Goal: Task Accomplishment & Management: Manage account settings

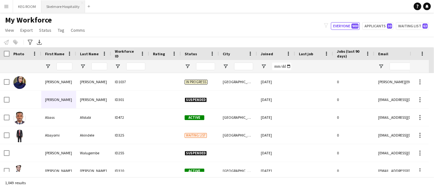
click at [51, 3] on button "Skelmore Hospitality Close" at bounding box center [63, 6] width 44 height 12
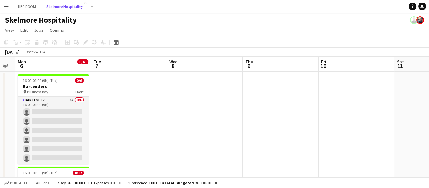
scroll to position [0, 161]
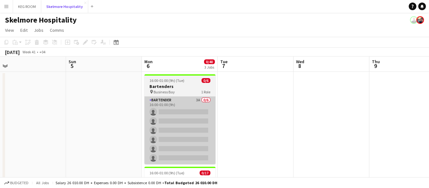
click at [156, 97] on app-card-role "Bartender 3A 0/6 16:00-01:00 (9h) single-neutral-actions single-neutral-actions…" at bounding box center [179, 130] width 71 height 68
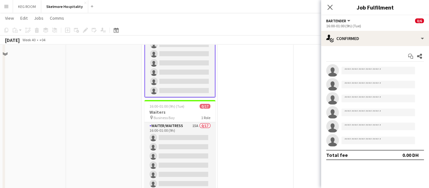
scroll to position [74, 0]
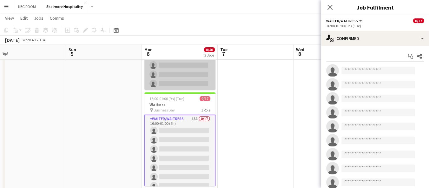
click at [162, 70] on app-card-role "Bartender 3A 0/6 16:00-01:00 (9h) single-neutral-actions single-neutral-actions…" at bounding box center [179, 56] width 71 height 68
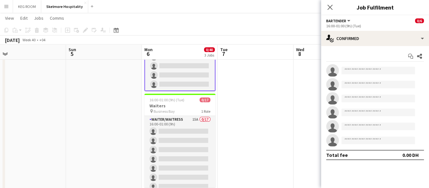
click at [165, 74] on app-card-role "Bartender 3A 0/6 16:00-01:00 (9h) single-neutral-actions single-neutral-actions…" at bounding box center [179, 56] width 71 height 69
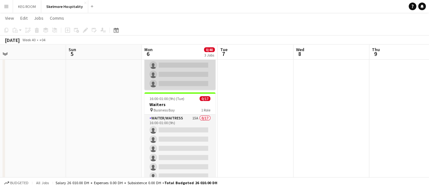
click at [178, 78] on app-card-role "Bartender 3A 0/6 16:00-01:00 (9h) single-neutral-actions single-neutral-actions…" at bounding box center [179, 56] width 71 height 68
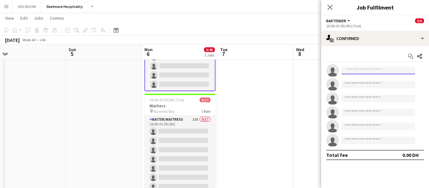
click at [354, 71] on input at bounding box center [378, 71] width 74 height 8
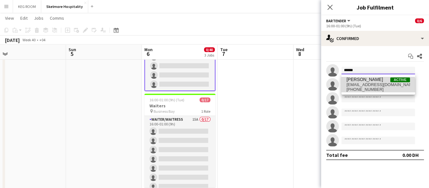
type input "******"
click at [377, 87] on span "[PHONE_NUMBER]" at bounding box center [377, 89] width 63 height 5
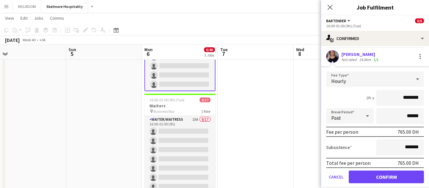
scroll to position [17, 0]
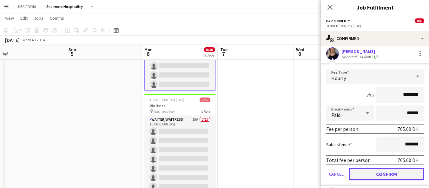
click at [387, 176] on button "Confirm" at bounding box center [385, 173] width 75 height 13
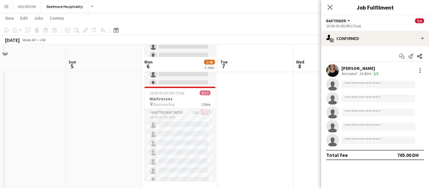
scroll to position [192, 0]
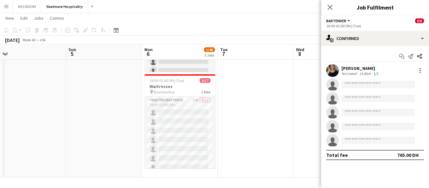
click at [247, 107] on app-date-cell at bounding box center [255, 28] width 76 height 298
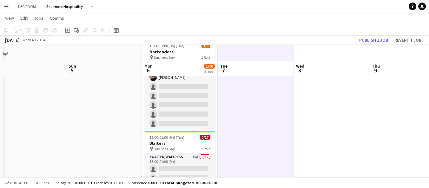
scroll to position [37, 0]
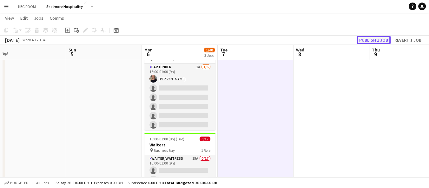
click at [376, 40] on button "Publish 1 job" at bounding box center [373, 40] width 34 height 8
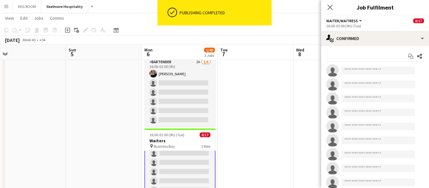
scroll to position [32, 0]
click at [366, 72] on input at bounding box center [378, 71] width 74 height 8
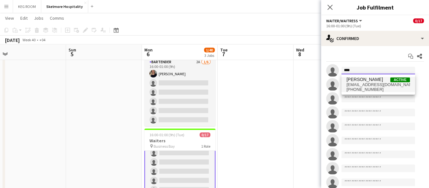
type input "****"
click at [384, 86] on span "[EMAIL_ADDRESS][DOMAIN_NAME]" at bounding box center [377, 84] width 63 height 5
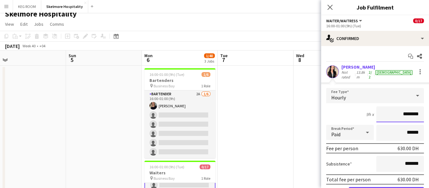
scroll to position [0, 0]
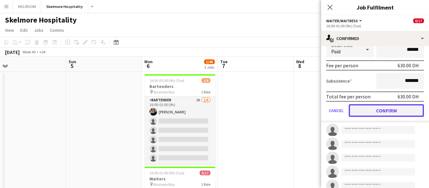
click at [387, 112] on button "Confirm" at bounding box center [385, 110] width 75 height 13
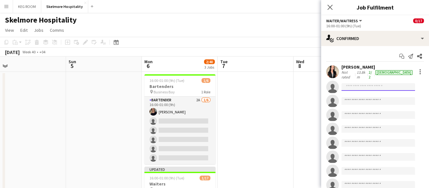
click at [367, 86] on input at bounding box center [378, 87] width 74 height 8
type input "*"
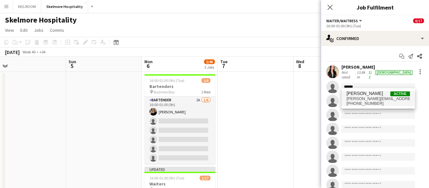
type input "******"
click at [375, 96] on span "[PERSON_NAME][EMAIL_ADDRESS][PERSON_NAME][DOMAIN_NAME]" at bounding box center [377, 98] width 63 height 5
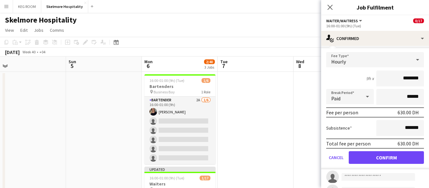
scroll to position [55, 0]
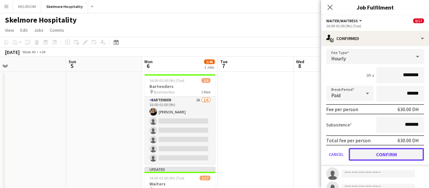
click at [385, 153] on button "Confirm" at bounding box center [385, 154] width 75 height 13
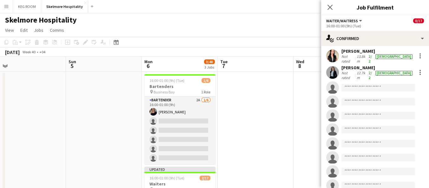
scroll to position [8, 0]
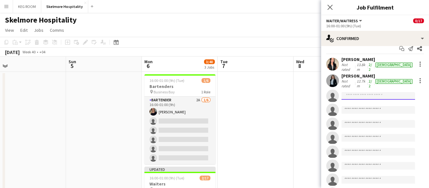
click at [386, 92] on input at bounding box center [378, 96] width 74 height 8
type input "*"
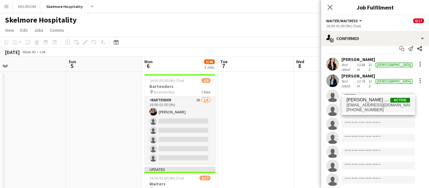
type input "********"
click at [373, 104] on span "[EMAIL_ADDRESS][DOMAIN_NAME]" at bounding box center [377, 104] width 63 height 5
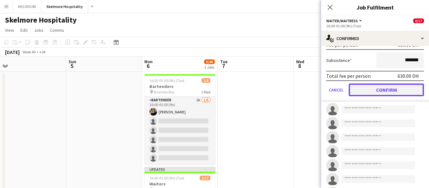
click at [387, 86] on button "Confirm" at bounding box center [385, 89] width 75 height 13
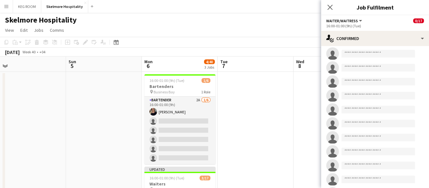
scroll to position [130, 0]
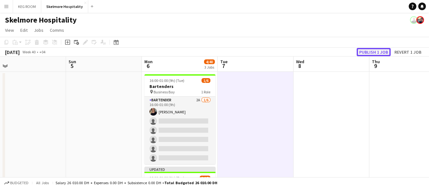
click at [373, 52] on button "Publish 1 job" at bounding box center [373, 52] width 34 height 8
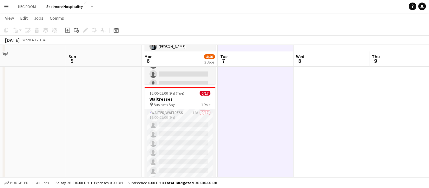
scroll to position [182, 0]
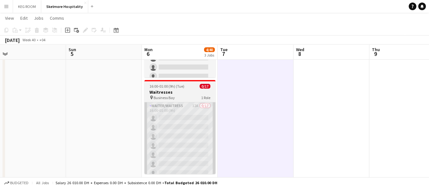
click at [189, 132] on app-card-role "Waiter/Waitress 12A 0/17 16:00-01:00 (9h) single-neutral-actions single-neutral…" at bounding box center [179, 186] width 71 height 169
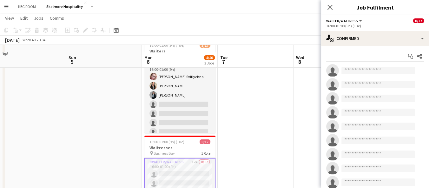
scroll to position [123, 0]
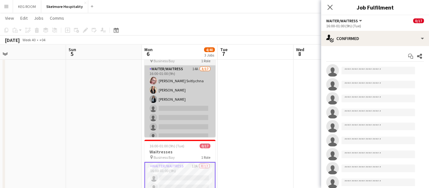
click at [188, 112] on app-card-role "Waiter/Waitress 14A [DATE] 16:00-01:00 (9h) [PERSON_NAME] Svitlychna [PERSON_NA…" at bounding box center [179, 149] width 71 height 169
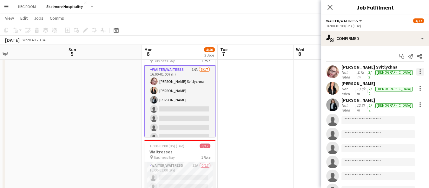
click at [419, 73] on div at bounding box center [419, 73] width 1 height 1
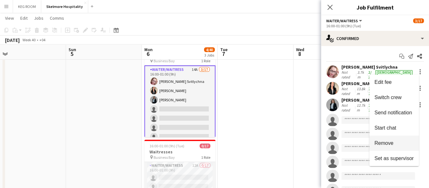
click at [386, 146] on button "Remove" at bounding box center [393, 142] width 49 height 15
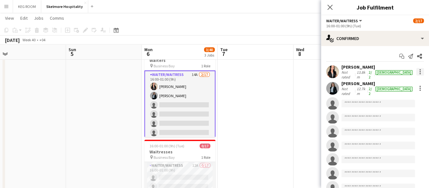
click at [419, 73] on div at bounding box center [419, 73] width 1 height 1
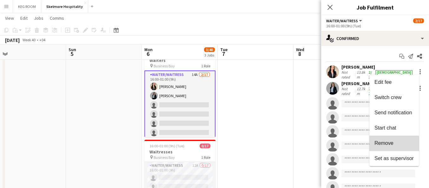
click at [387, 147] on button "Remove" at bounding box center [393, 142] width 49 height 15
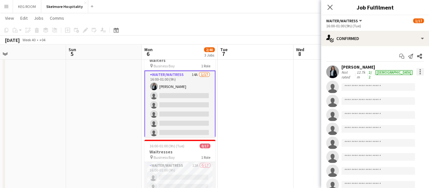
click at [419, 73] on div at bounding box center [419, 73] width 1 height 1
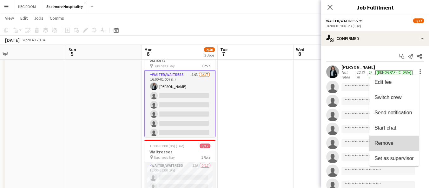
click at [392, 143] on span "Remove" at bounding box center [383, 142] width 19 height 5
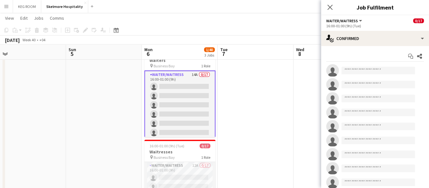
click at [278, 89] on app-date-cell at bounding box center [255, 97] width 76 height 298
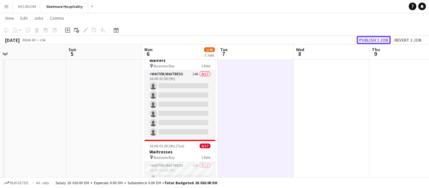
click at [385, 42] on button "Publish 1 job" at bounding box center [373, 40] width 34 height 8
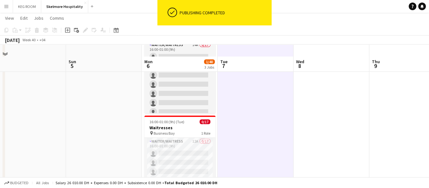
scroll to position [163, 0]
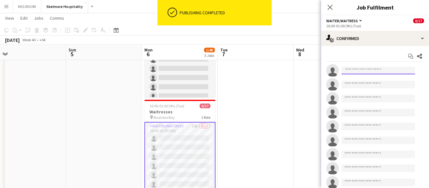
click at [369, 70] on input at bounding box center [378, 71] width 74 height 8
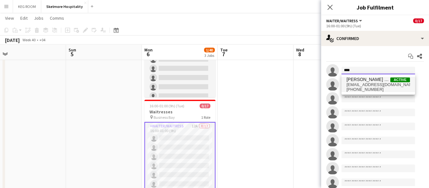
type input "****"
click at [375, 77] on span "[PERSON_NAME] Svitlychna" at bounding box center [368, 79] width 44 height 5
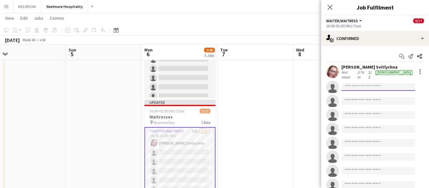
click at [366, 85] on input at bounding box center [378, 87] width 74 height 8
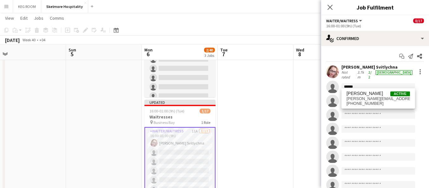
type input "******"
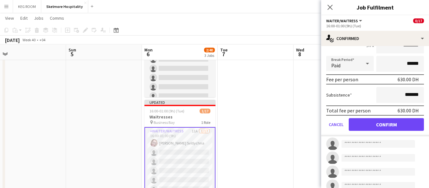
click at [380, 122] on button "Confirm" at bounding box center [385, 124] width 75 height 13
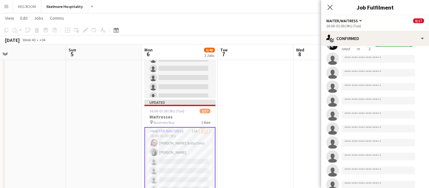
scroll to position [37, 0]
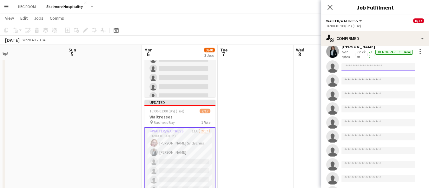
click at [380, 64] on input at bounding box center [378, 67] width 74 height 8
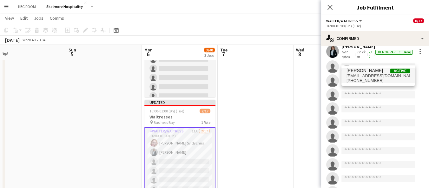
type input "****"
click at [374, 76] on span "[EMAIL_ADDRESS][DOMAIN_NAME]" at bounding box center [377, 75] width 63 height 5
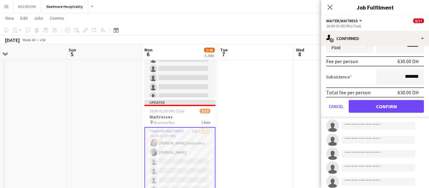
click at [381, 100] on button "Confirm" at bounding box center [385, 106] width 75 height 13
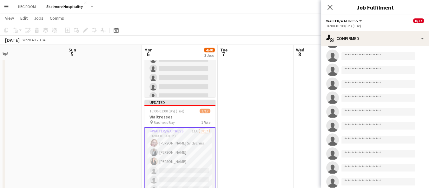
scroll to position [130, 0]
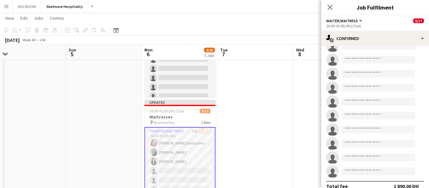
click at [270, 124] on app-date-cell at bounding box center [255, 57] width 76 height 298
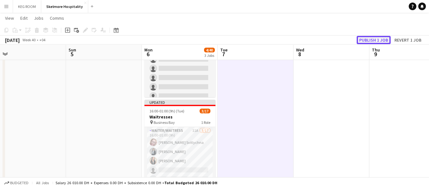
click at [377, 43] on button "Publish 1 job" at bounding box center [373, 40] width 34 height 8
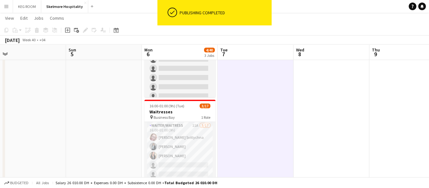
click at [281, 126] on app-date-cell at bounding box center [255, 57] width 76 height 298
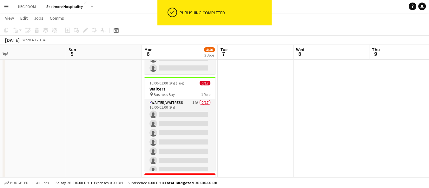
click at [274, 140] on app-date-cell at bounding box center [255, 131] width 76 height 298
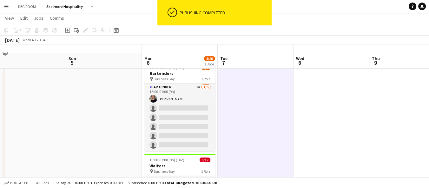
scroll to position [7, 0]
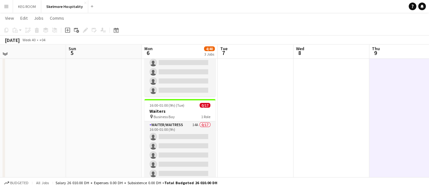
scroll to position [70, 0]
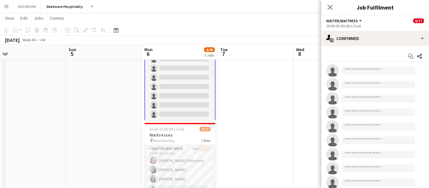
scroll to position [139, 0]
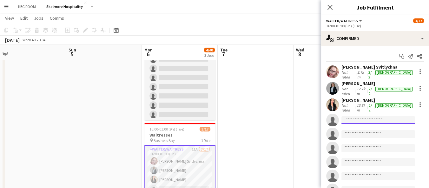
click at [361, 116] on input at bounding box center [378, 120] width 74 height 8
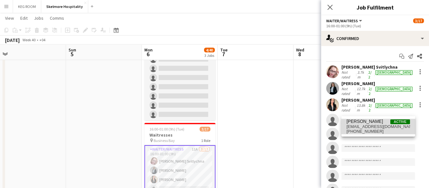
type input "*****"
click at [380, 129] on span "[PHONE_NUMBER]" at bounding box center [377, 131] width 63 height 5
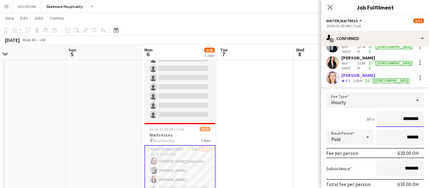
scroll to position [48, 0]
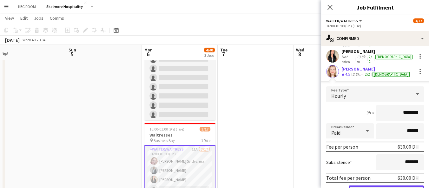
click at [386, 185] on button "Confirm" at bounding box center [385, 191] width 75 height 13
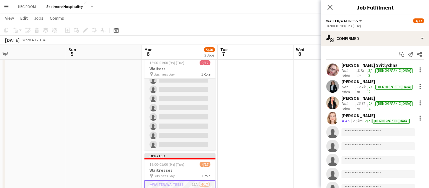
scroll to position [0, 0]
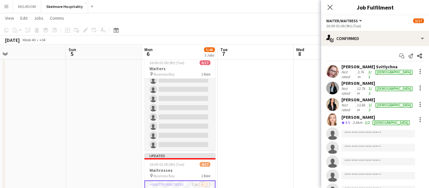
click at [286, 145] on app-date-cell at bounding box center [255, 111] width 76 height 298
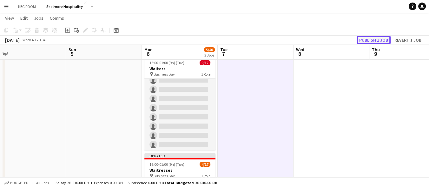
click at [379, 42] on button "Publish 1 job" at bounding box center [373, 40] width 34 height 8
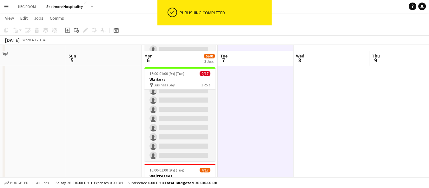
scroll to position [96, 0]
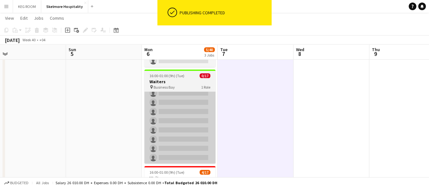
click at [184, 94] on app-card-role "Waiter/Waitress 14A 0/17 16:00-01:00 (9h) single-neutral-actions single-neutral…" at bounding box center [179, 79] width 71 height 169
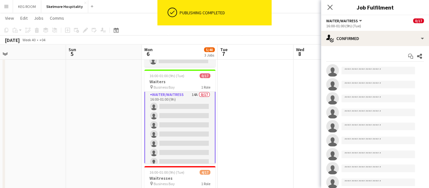
scroll to position [0, 0]
click at [190, 107] on app-card-role "Waiter/Waitress 14A 0/17 16:00-01:00 (9h) single-neutral-actions single-neutral…" at bounding box center [179, 177] width 71 height 170
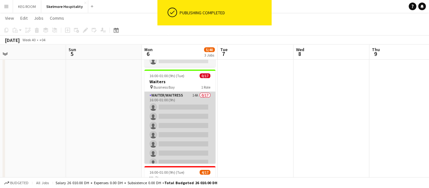
click at [191, 109] on app-card-role "Waiter/Waitress 14A 0/17 16:00-01:00 (9h) single-neutral-actions single-neutral…" at bounding box center [179, 176] width 71 height 169
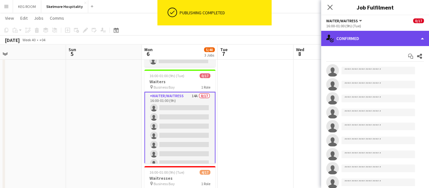
click at [373, 42] on div "single-neutral-actions-check-2 Confirmed" at bounding box center [375, 38] width 108 height 15
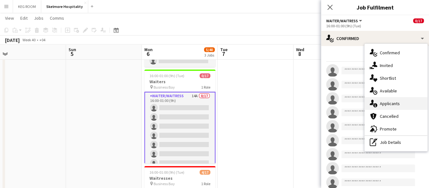
click at [400, 102] on div "single-neutral-actions-information Applicants" at bounding box center [395, 103] width 63 height 13
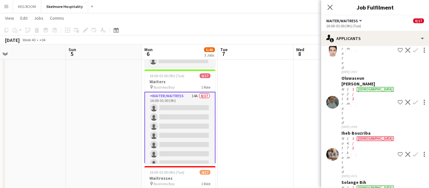
scroll to position [100, 0]
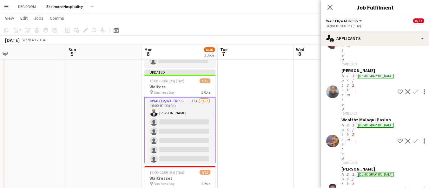
scroll to position [115, 0]
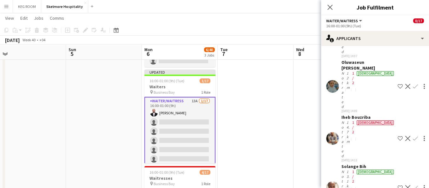
click at [292, 135] on app-date-cell at bounding box center [255, 124] width 76 height 298
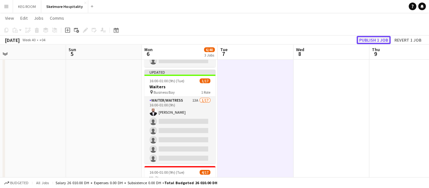
click at [372, 42] on button "Publish 1 job" at bounding box center [373, 40] width 34 height 8
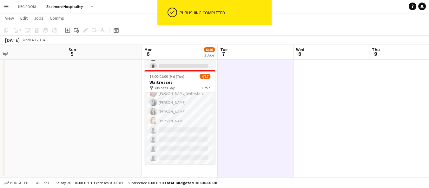
scroll to position [15, 0]
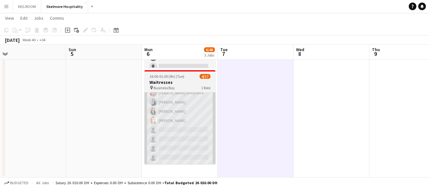
click at [179, 128] on app-card-role "Waiter/Waitress 11A [DATE] 16:00-01:00 (9h) [PERSON_NAME] Svitlychna [PERSON_NA…" at bounding box center [179, 161] width 71 height 169
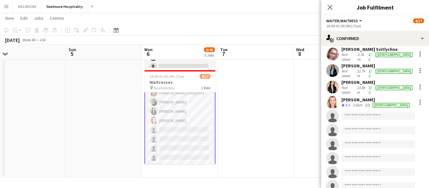
scroll to position [20, 0]
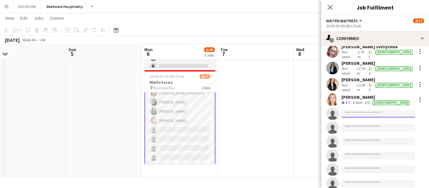
click at [362, 110] on input at bounding box center [378, 114] width 74 height 8
type input "*"
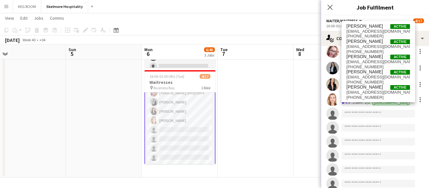
click at [159, 121] on app-card-role "Waiter/Waitress 11A [DATE] 16:00-01:00 (9h) [PERSON_NAME] Svitlychna [PERSON_NA…" at bounding box center [179, 162] width 71 height 170
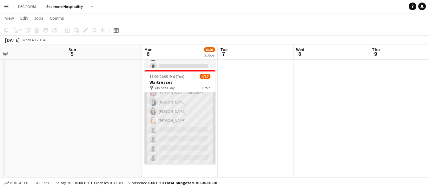
click at [183, 128] on app-card-role "Waiter/Waitress 11A [DATE] 16:00-01:00 (9h) [PERSON_NAME] Svitlychna [PERSON_NA…" at bounding box center [179, 161] width 71 height 169
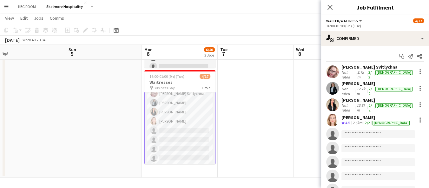
scroll to position [16, 0]
click at [353, 130] on input at bounding box center [378, 134] width 74 height 8
type input "******"
click at [6, 6] on app-icon "Menu" at bounding box center [6, 6] width 5 height 5
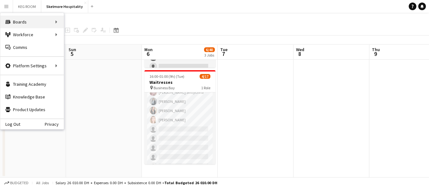
scroll to position [15, 0]
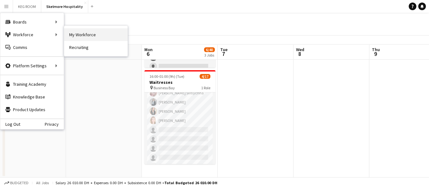
click at [81, 33] on link "My Workforce" at bounding box center [95, 34] width 63 height 13
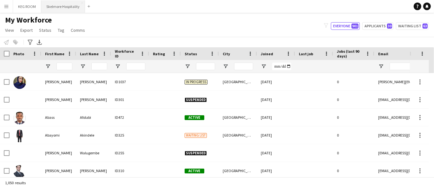
click at [60, 5] on button "Skelmore Hospitality Close" at bounding box center [63, 6] width 44 height 12
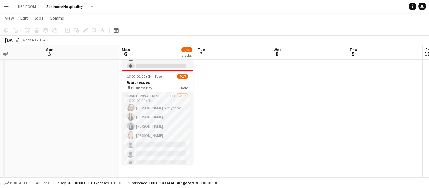
click at [3, 8] on button "Menu" at bounding box center [6, 6] width 13 height 13
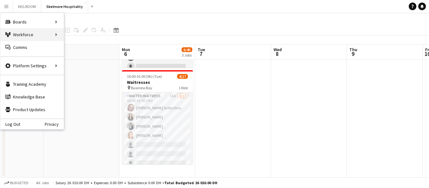
click at [34, 36] on div "Workforce Workforce" at bounding box center [31, 34] width 63 height 13
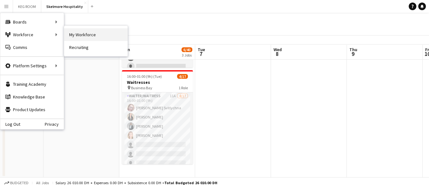
click at [88, 34] on link "My Workforce" at bounding box center [95, 34] width 63 height 13
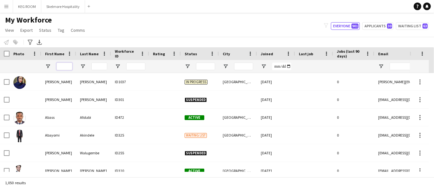
click at [65, 65] on input "First Name Filter Input" at bounding box center [64, 66] width 16 height 8
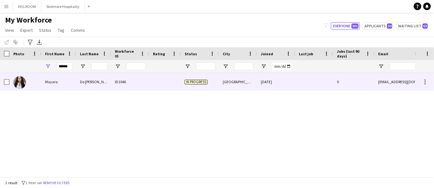
click at [265, 84] on div "[DATE]" at bounding box center [276, 81] width 38 height 17
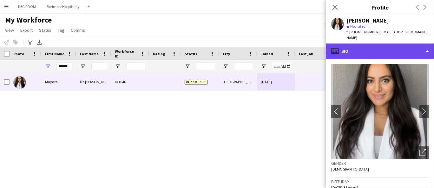
click at [350, 49] on div "profile Bio" at bounding box center [380, 50] width 108 height 15
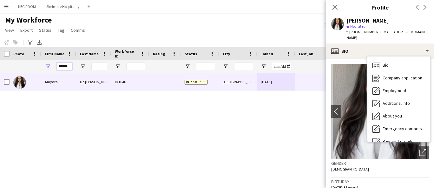
click at [63, 67] on input "******" at bounding box center [64, 66] width 16 height 8
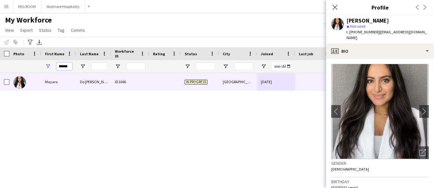
click at [63, 67] on input "******" at bounding box center [64, 66] width 16 height 8
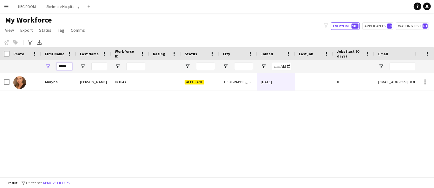
type input "*****"
